Goal: Task Accomplishment & Management: Complete application form

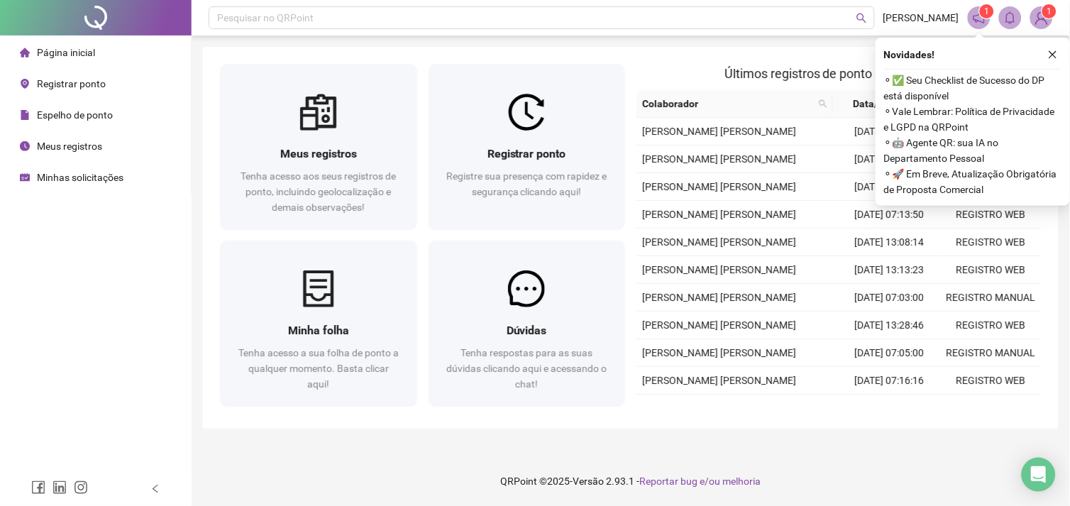
click at [68, 79] on span "Registrar ponto" at bounding box center [71, 83] width 69 height 11
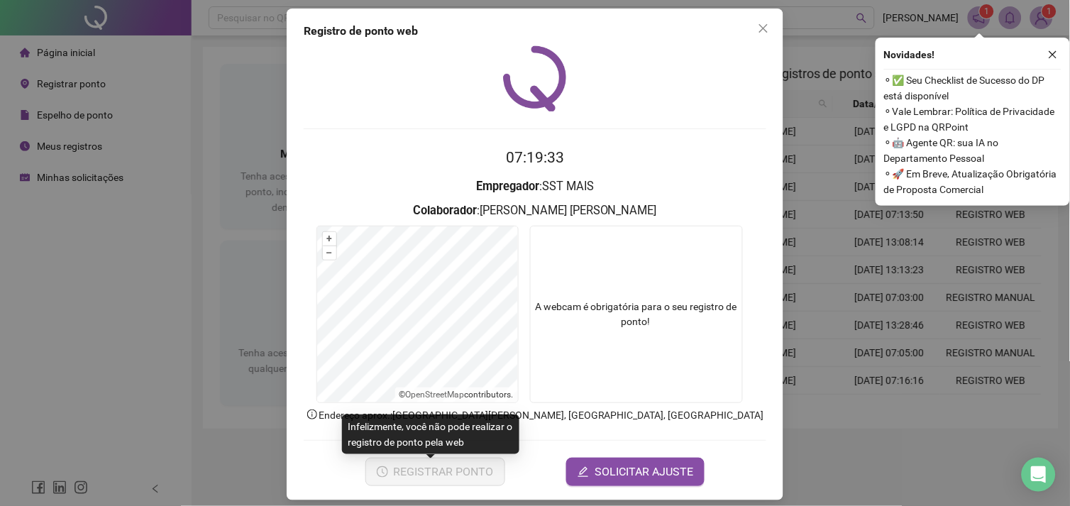
scroll to position [16, 0]
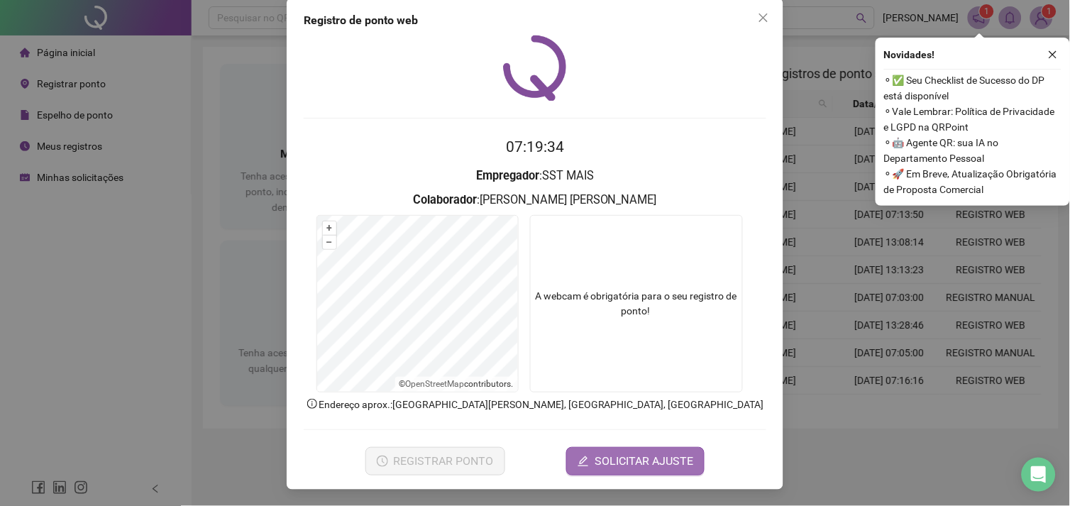
click at [577, 461] on icon "edit" at bounding box center [582, 460] width 11 height 11
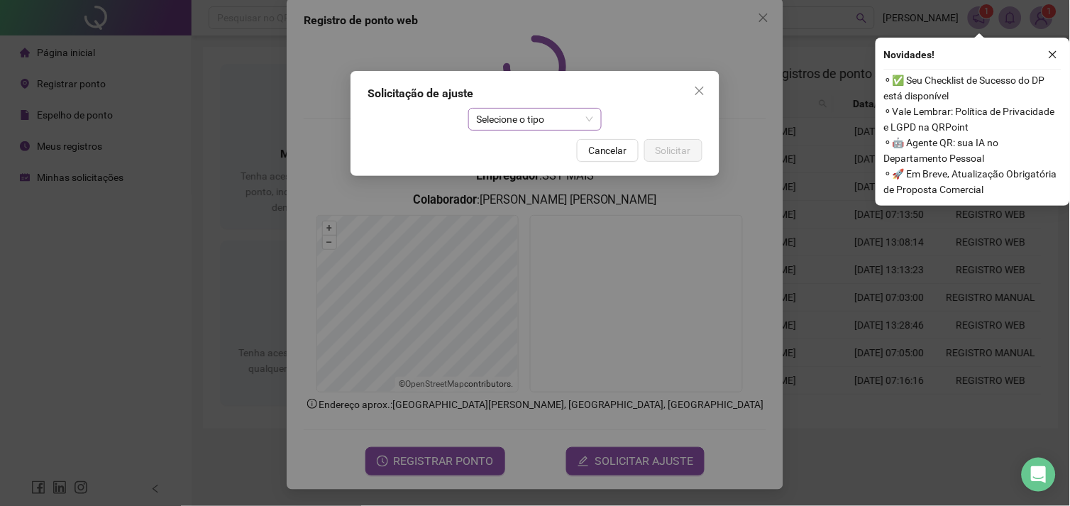
click at [514, 116] on span "Selecione o tipo" at bounding box center [535, 119] width 117 height 21
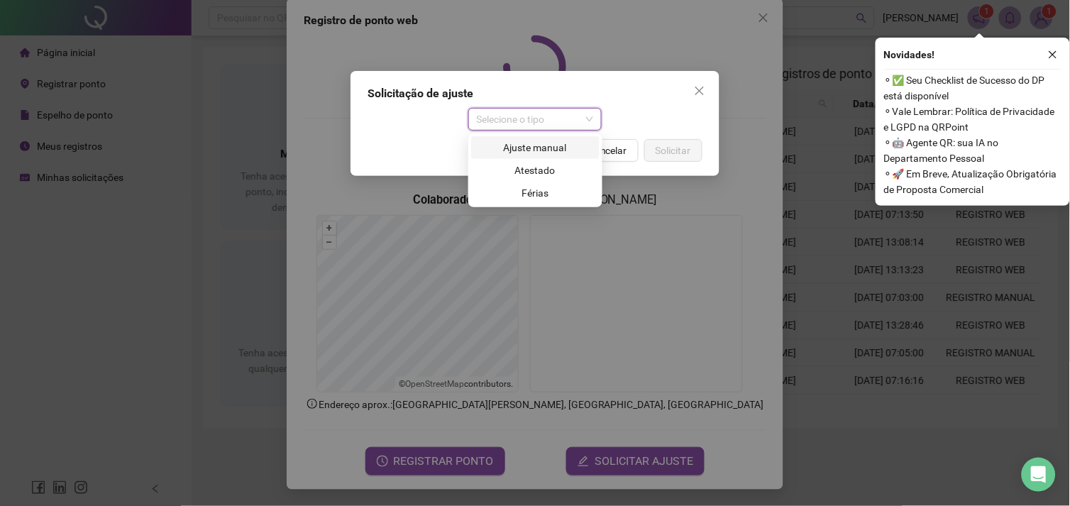
click at [538, 145] on div "Ajuste manual" at bounding box center [534, 148] width 111 height 16
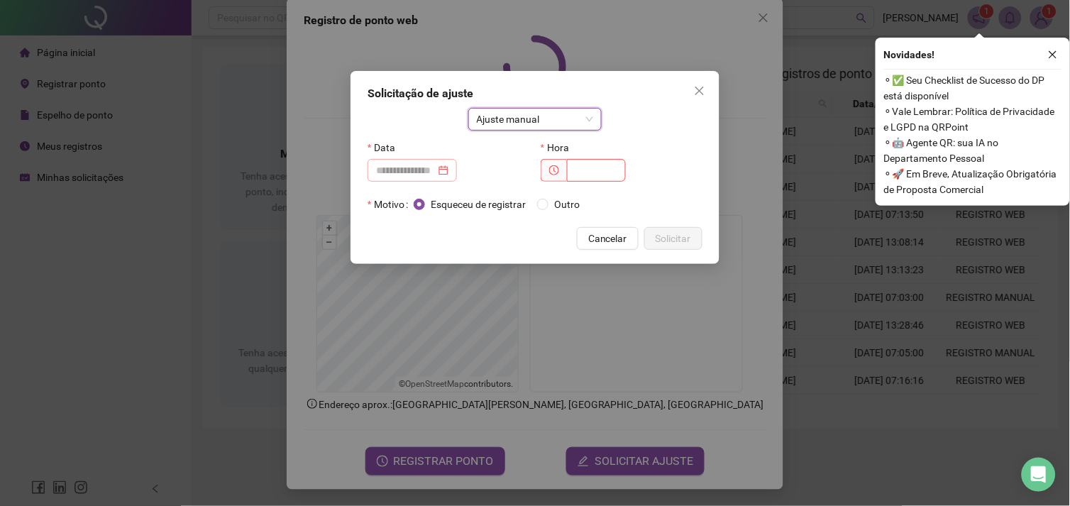
click at [448, 169] on div at bounding box center [412, 170] width 72 height 16
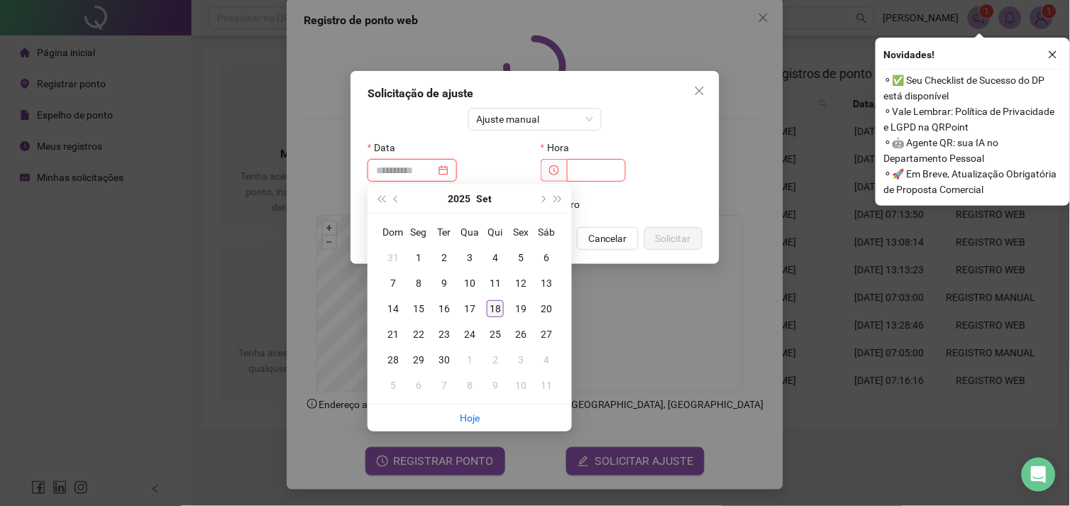
type input "**********"
click at [501, 309] on div "18" at bounding box center [495, 308] width 17 height 17
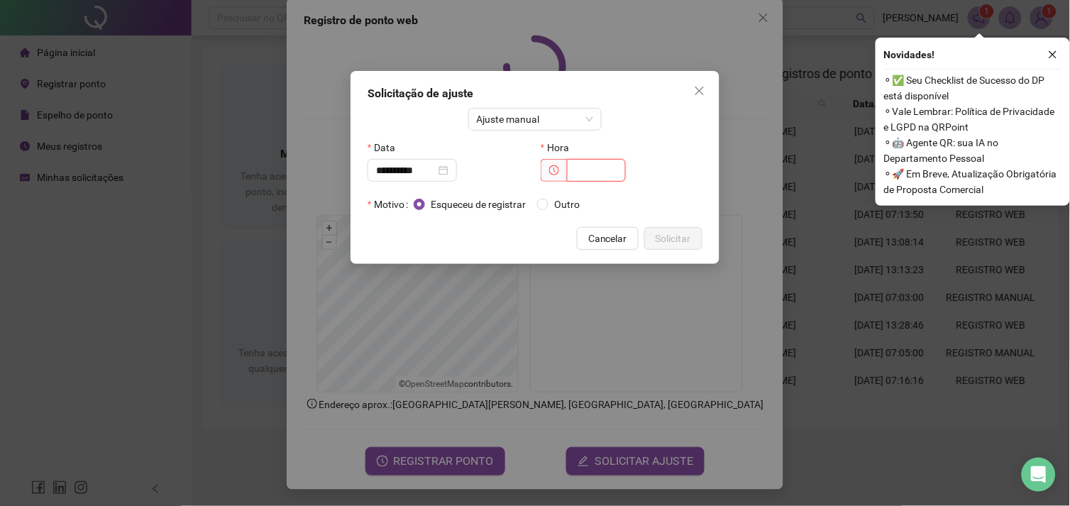
click at [607, 172] on input "text" at bounding box center [596, 170] width 59 height 23
type input "*****"
click at [540, 211] on label "Outro" at bounding box center [561, 204] width 48 height 16
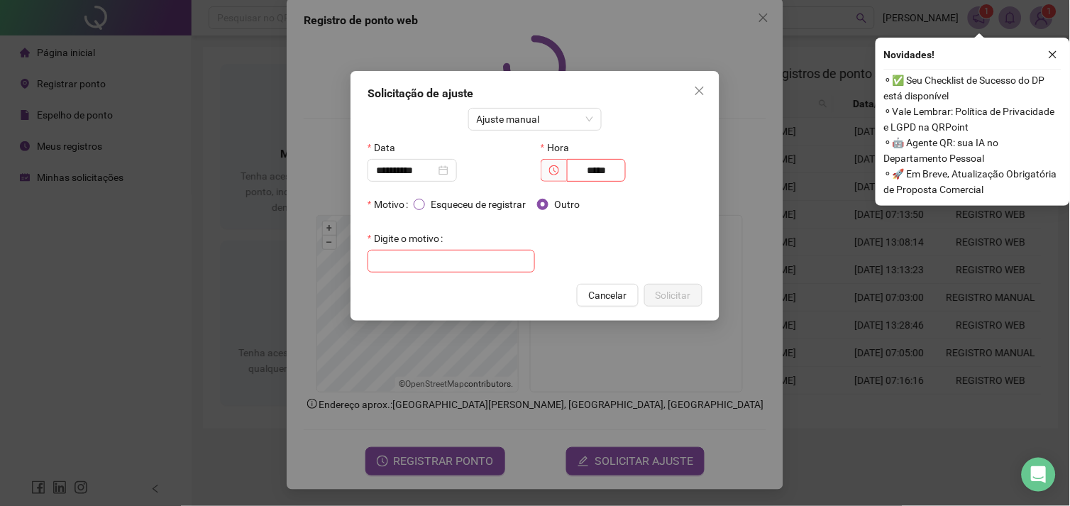
click at [431, 206] on span "Esqueceu de registrar" at bounding box center [478, 204] width 106 height 16
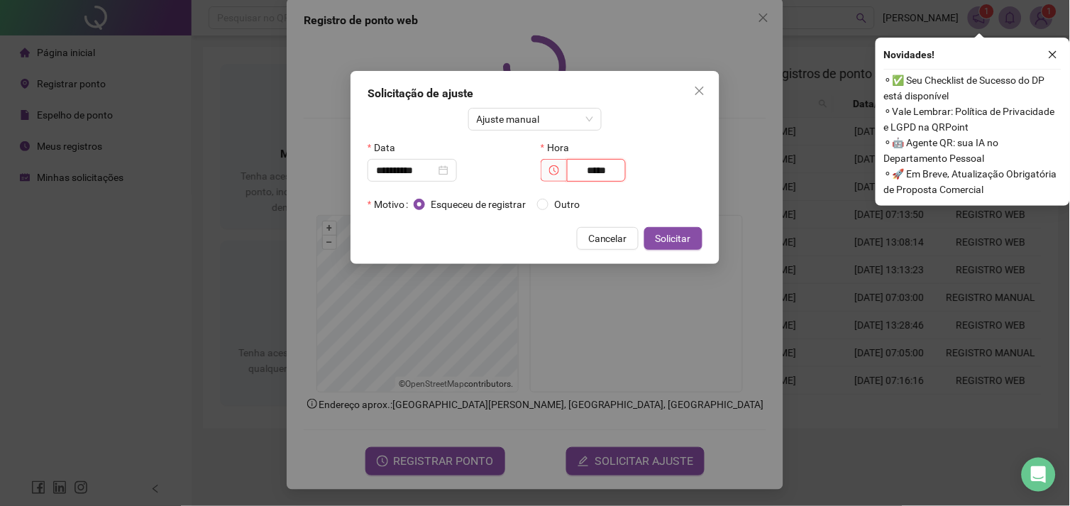
click at [604, 168] on input "*****" at bounding box center [596, 170] width 59 height 23
click at [671, 241] on span "Solicitar" at bounding box center [672, 239] width 35 height 16
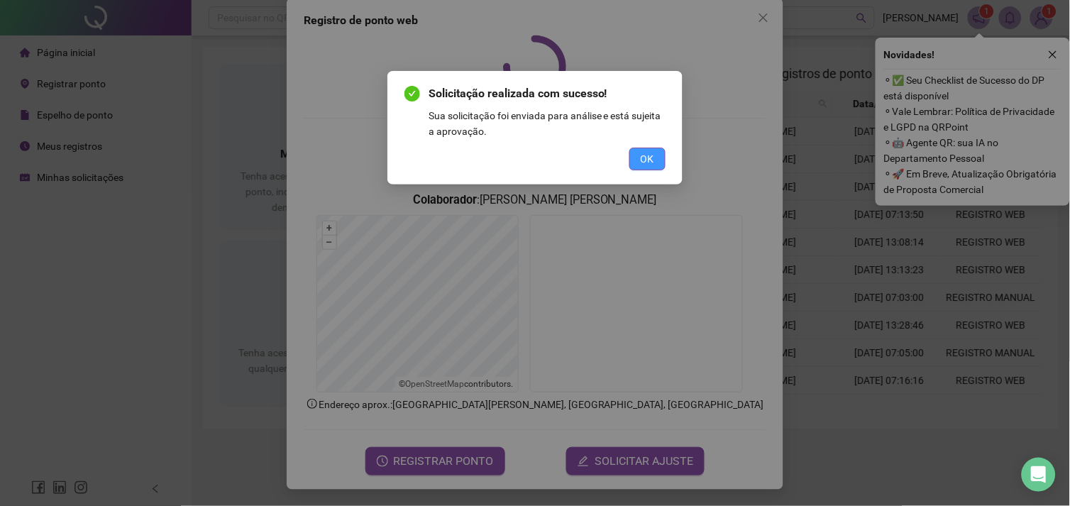
click at [648, 157] on span "OK" at bounding box center [646, 159] width 13 height 16
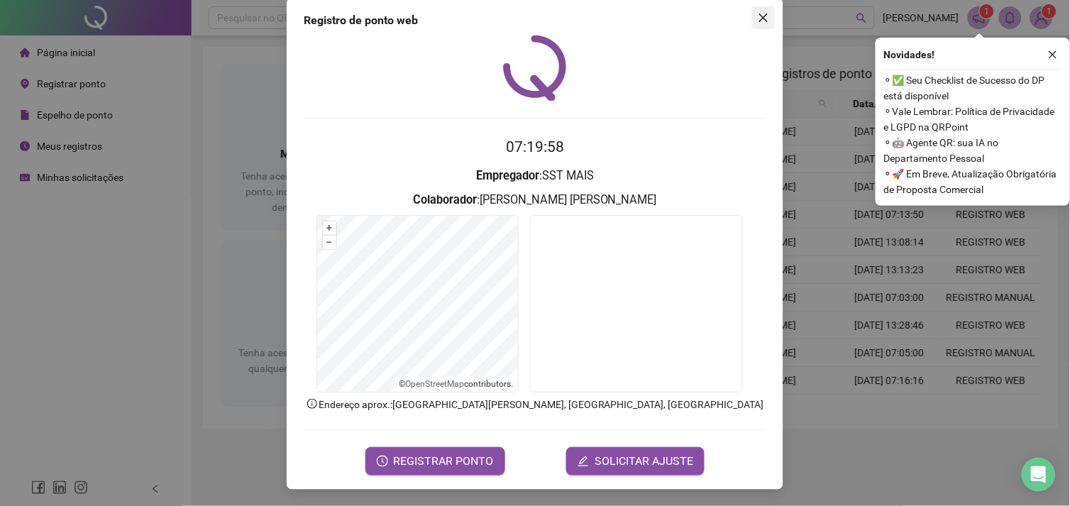
click at [765, 17] on span "Close" at bounding box center [763, 17] width 23 height 11
